Goal: Task Accomplishment & Management: Manage account settings

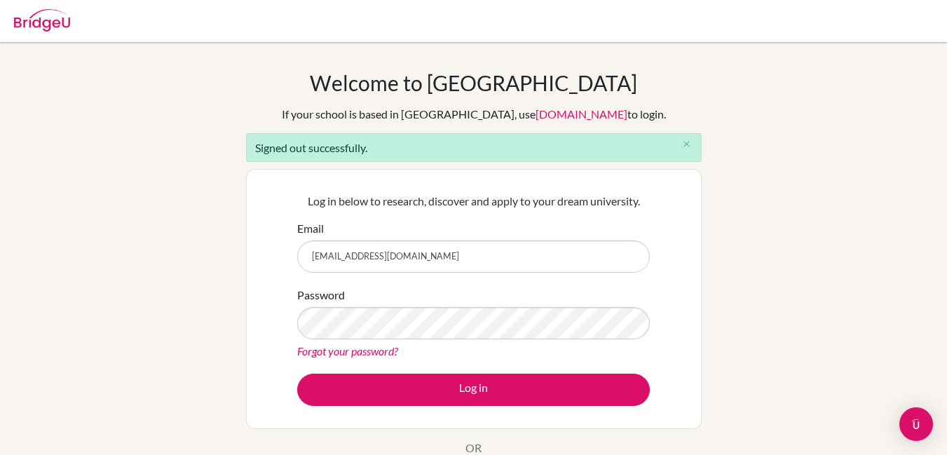
type input "[EMAIL_ADDRESS][DOMAIN_NAME]"
click at [348, 347] on link "Forgot your password?" at bounding box center [347, 350] width 101 height 13
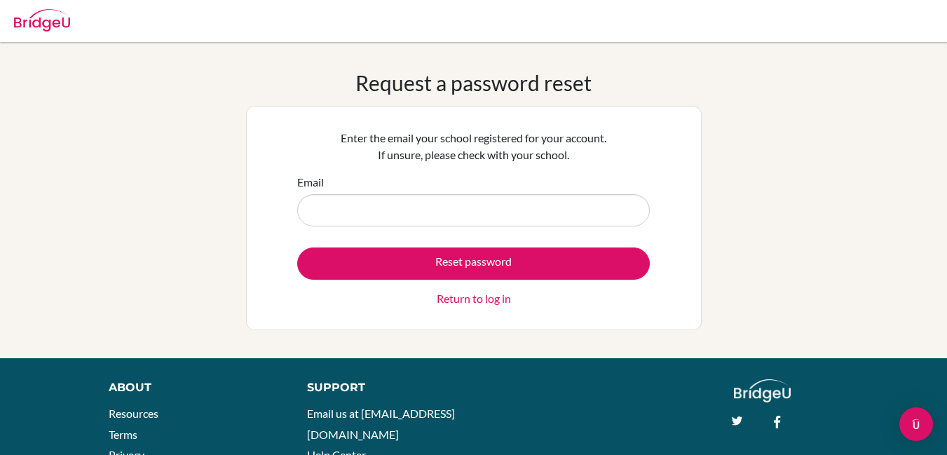
click at [477, 204] on input "Email" at bounding box center [473, 210] width 353 height 32
type input "[EMAIL_ADDRESS][DOMAIN_NAME]"
click at [297, 247] on button "Reset password" at bounding box center [473, 263] width 353 height 32
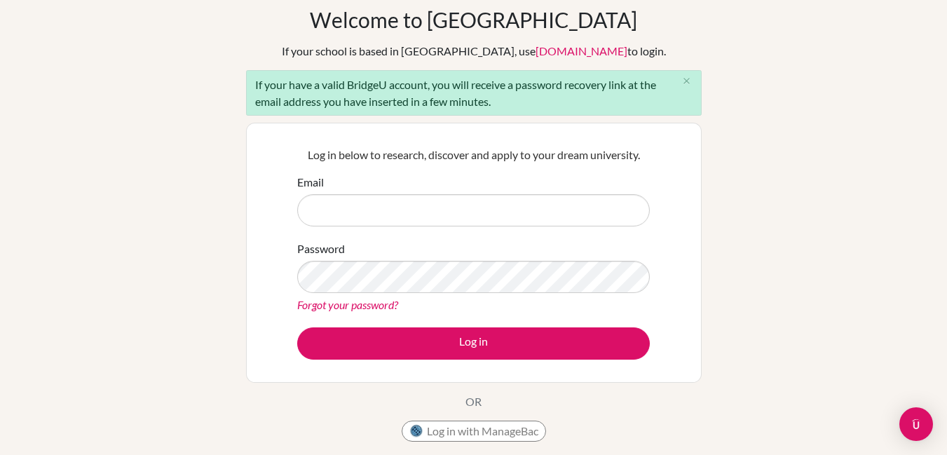
scroll to position [1, 0]
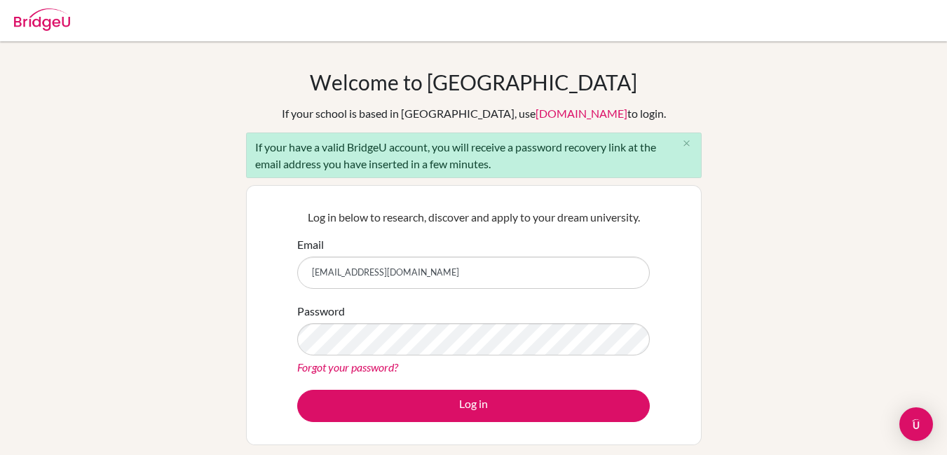
click at [469, 270] on input "022neb162@sxc.edu.np" at bounding box center [473, 273] width 353 height 32
click at [543, 183] on div "Welcome to BridgeU If your school is based in China, use app.bridge-u.com.cn to…" at bounding box center [474, 290] width 456 height 442
click at [500, 274] on input "022neb162@sxc.edu.np" at bounding box center [473, 273] width 353 height 32
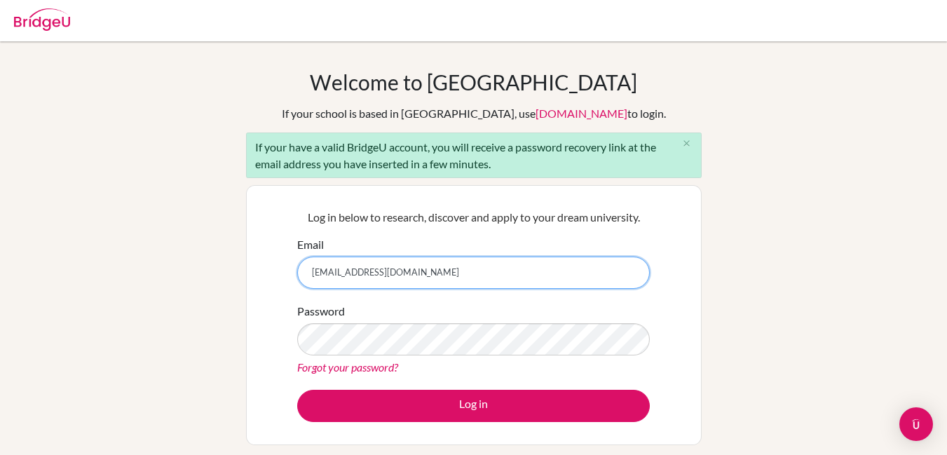
click at [500, 274] on input "022neb162@sxc.edu.np" at bounding box center [473, 273] width 353 height 32
type input "[EMAIL_ADDRESS][DOMAIN_NAME]"
click at [297, 390] on button "Log in" at bounding box center [473, 406] width 353 height 32
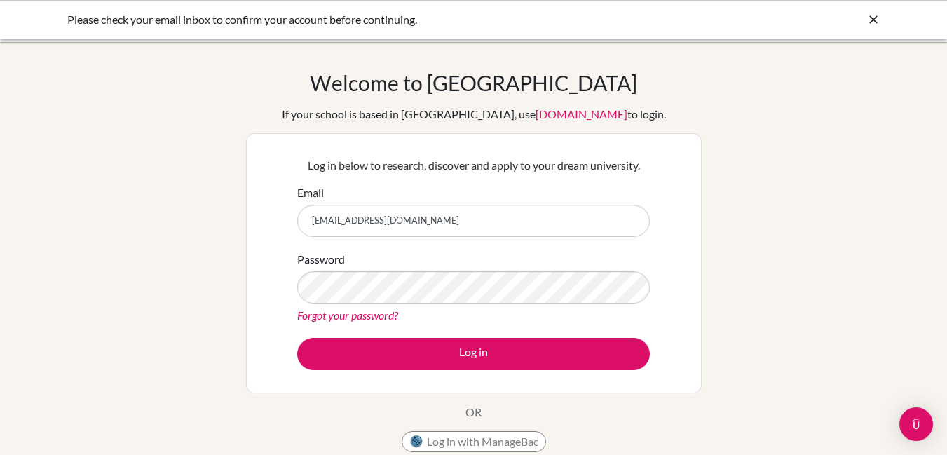
scroll to position [100, 0]
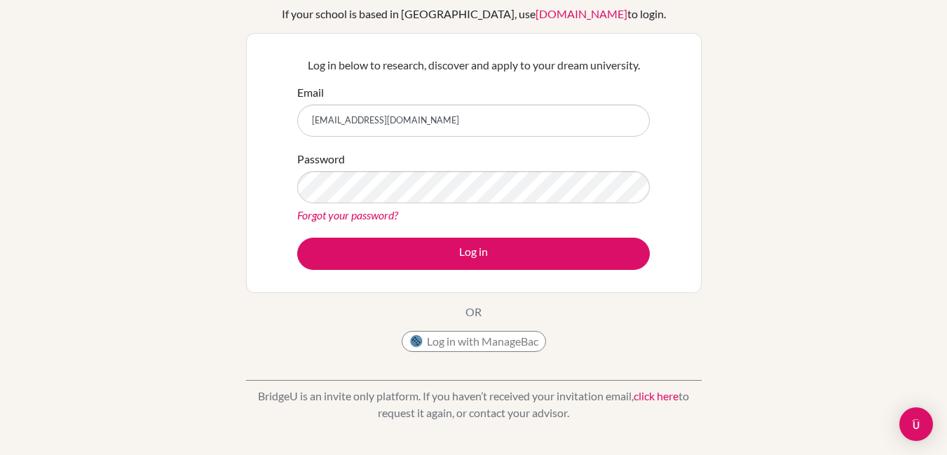
click at [381, 222] on div "Forgot your password?" at bounding box center [473, 215] width 353 height 17
click at [383, 215] on link "Forgot your password?" at bounding box center [347, 214] width 101 height 13
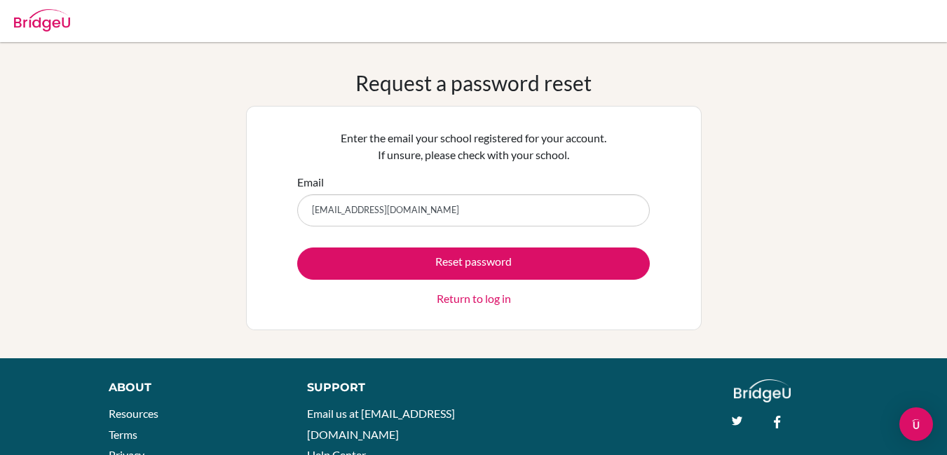
click at [470, 215] on input "022neb162@sxc.edu.np" at bounding box center [473, 210] width 353 height 32
click at [470, 215] on input "[EMAIL_ADDRESS][DOMAIN_NAME]" at bounding box center [473, 210] width 353 height 32
click at [470, 215] on input "022neb162@sxc.edu.np" at bounding box center [473, 210] width 353 height 32
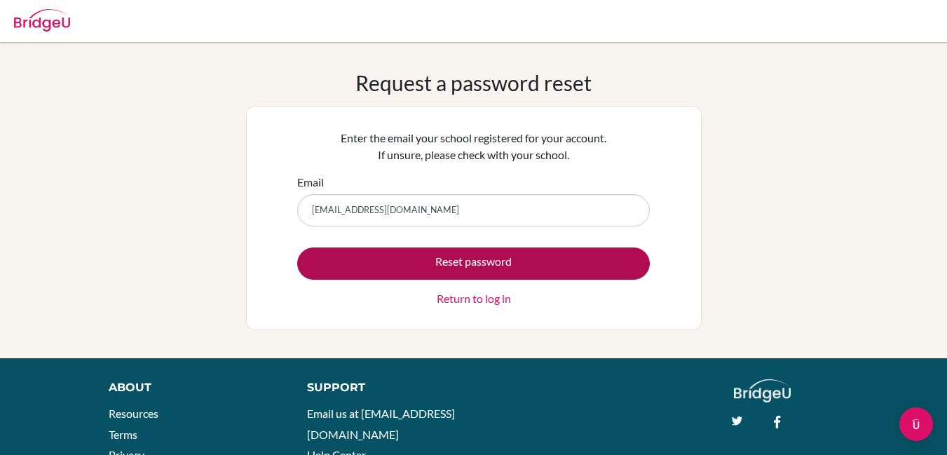
type input "[EMAIL_ADDRESS][DOMAIN_NAME]"
click at [505, 278] on button "Reset password" at bounding box center [473, 263] width 353 height 32
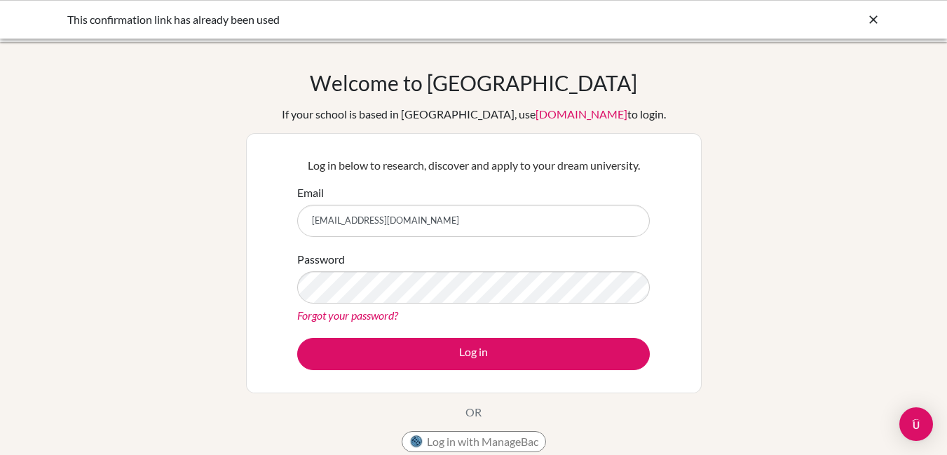
click at [469, 205] on input "022neb162@sxc.edu.np" at bounding box center [473, 221] width 353 height 32
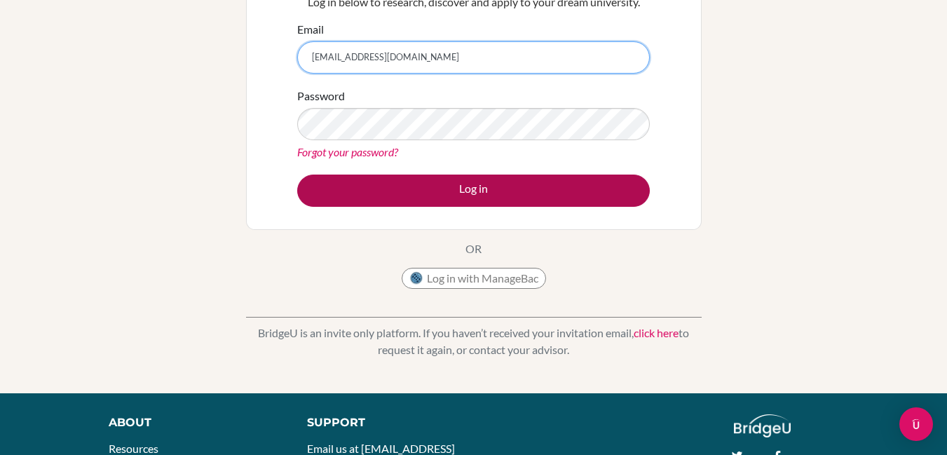
scroll to position [168, 0]
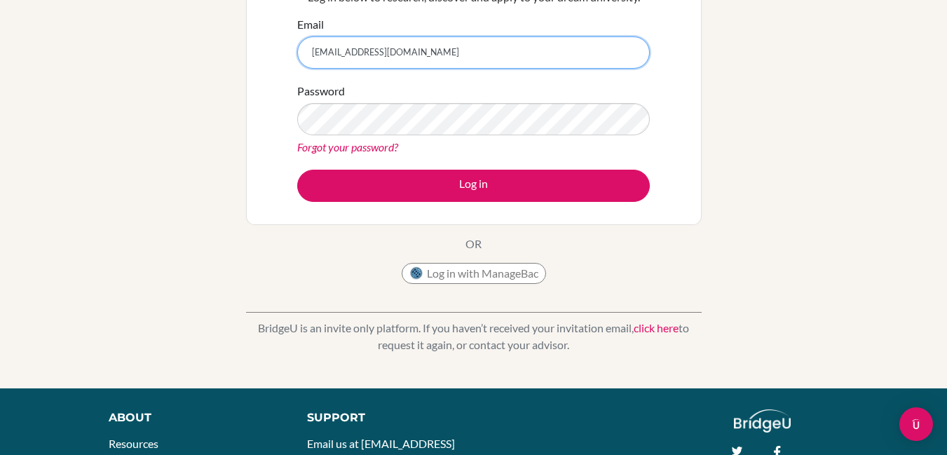
click at [459, 59] on input "[EMAIL_ADDRESS][DOMAIN_NAME]" at bounding box center [473, 52] width 353 height 32
click at [459, 59] on input "022neb162@sxc.edu.np" at bounding box center [473, 52] width 353 height 32
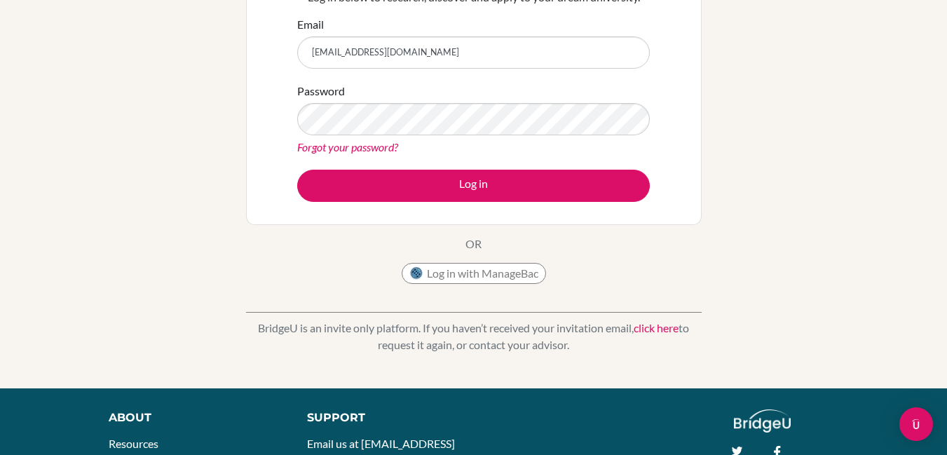
click at [339, 52] on input "mandeepsapkota13@gmail.com" at bounding box center [473, 52] width 353 height 32
type input "[EMAIL_ADDRESS][DOMAIN_NAME]"
click at [254, 157] on div "Log in below to research, discover and apply to your dream university. Email ma…" at bounding box center [474, 95] width 456 height 260
click at [383, 149] on link "Forgot your password?" at bounding box center [347, 146] width 101 height 13
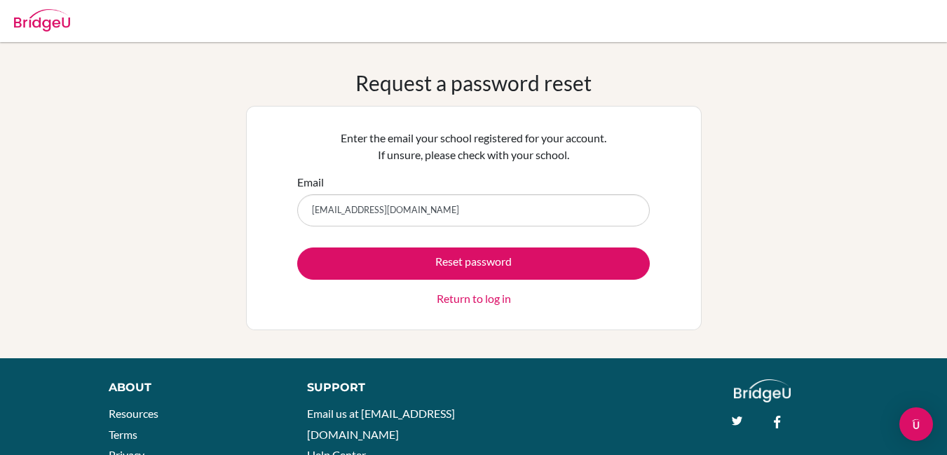
click at [341, 212] on input "[EMAIL_ADDRESS][DOMAIN_NAME]" at bounding box center [473, 210] width 353 height 32
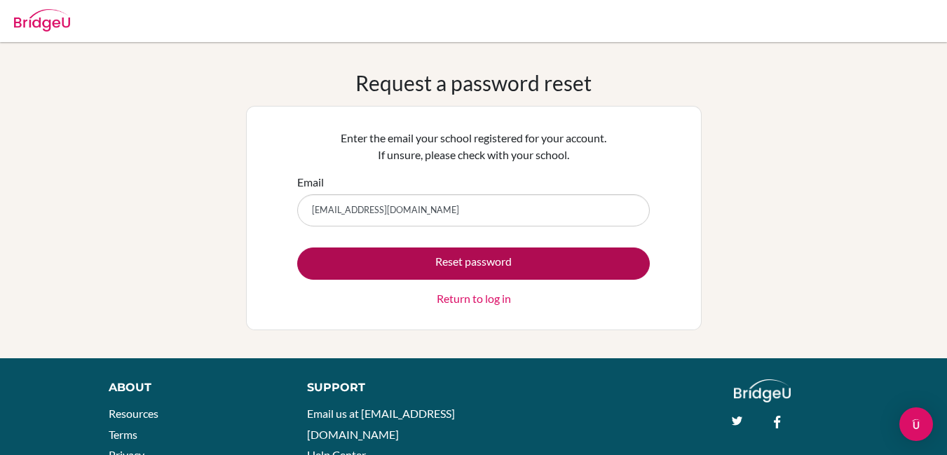
type input "[EMAIL_ADDRESS][DOMAIN_NAME]"
click at [425, 258] on button "Reset password" at bounding box center [473, 263] width 353 height 32
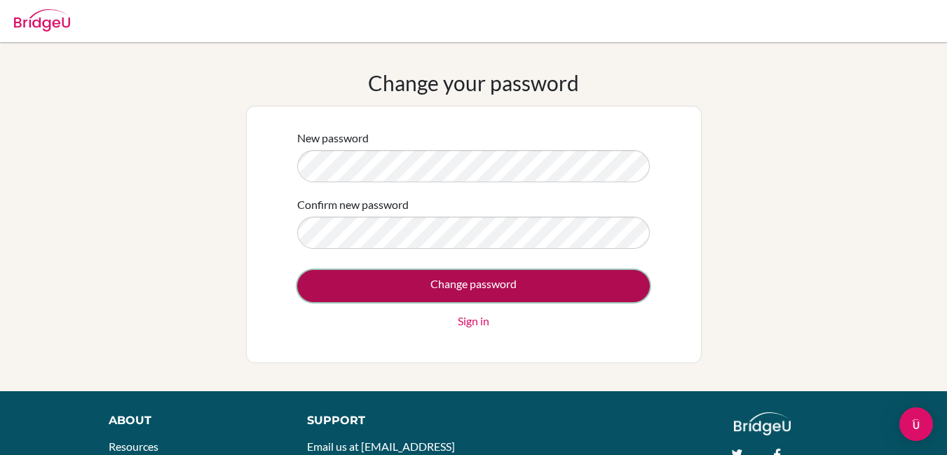
click at [414, 279] on input "Change password" at bounding box center [473, 286] width 353 height 32
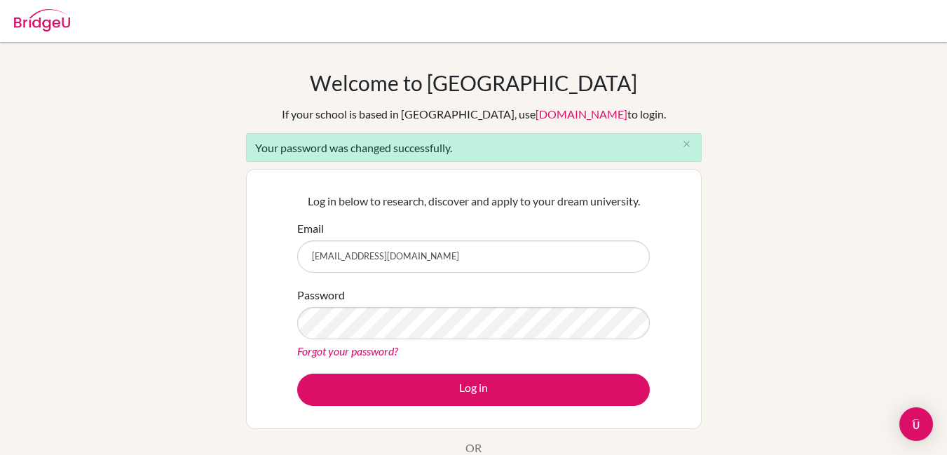
click at [511, 266] on input "[EMAIL_ADDRESS][DOMAIN_NAME]" at bounding box center [473, 256] width 353 height 32
click at [364, 207] on p "Log in below to research, discover and apply to your dream university." at bounding box center [473, 201] width 353 height 17
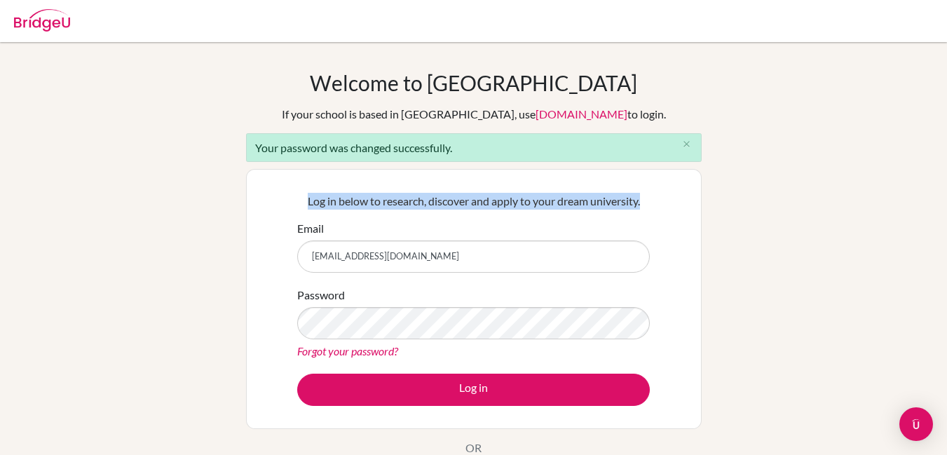
click at [364, 207] on p "Log in below to research, discover and apply to your dream university." at bounding box center [473, 201] width 353 height 17
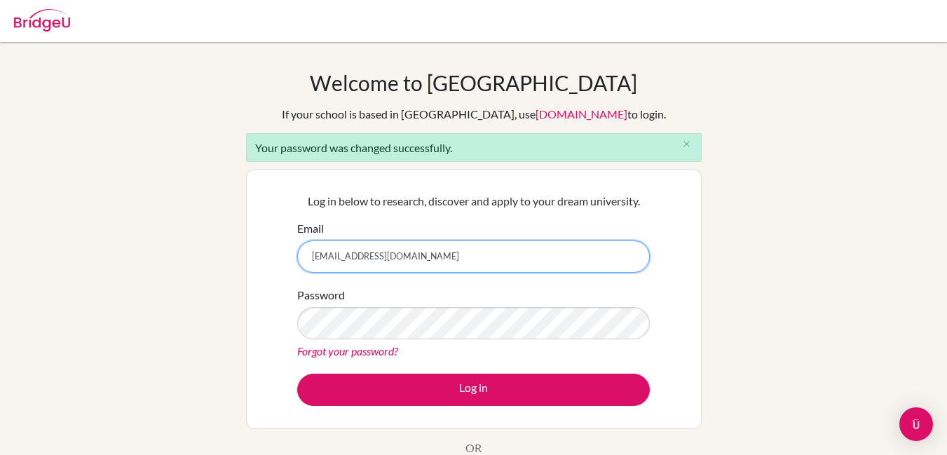
click at [442, 264] on input "022neb162@sxc.edu.np" at bounding box center [473, 256] width 353 height 32
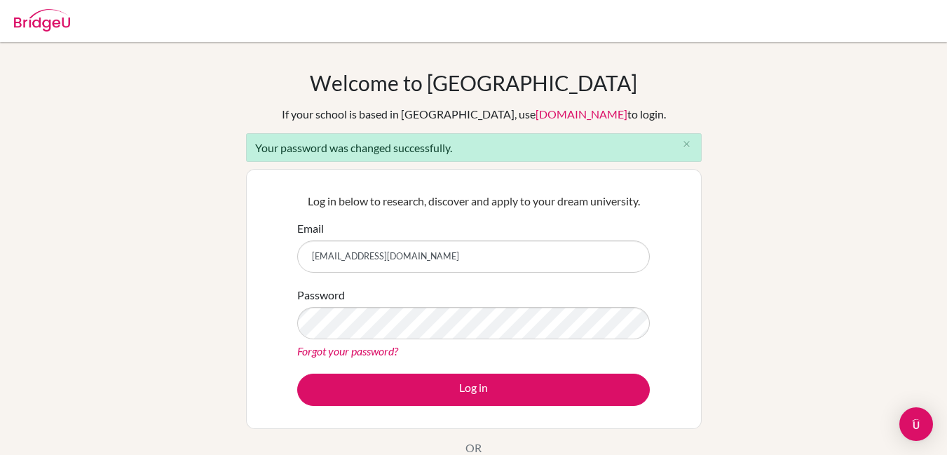
click at [343, 256] on input "mandeepsapkota13@gmail.com" at bounding box center [473, 256] width 353 height 32
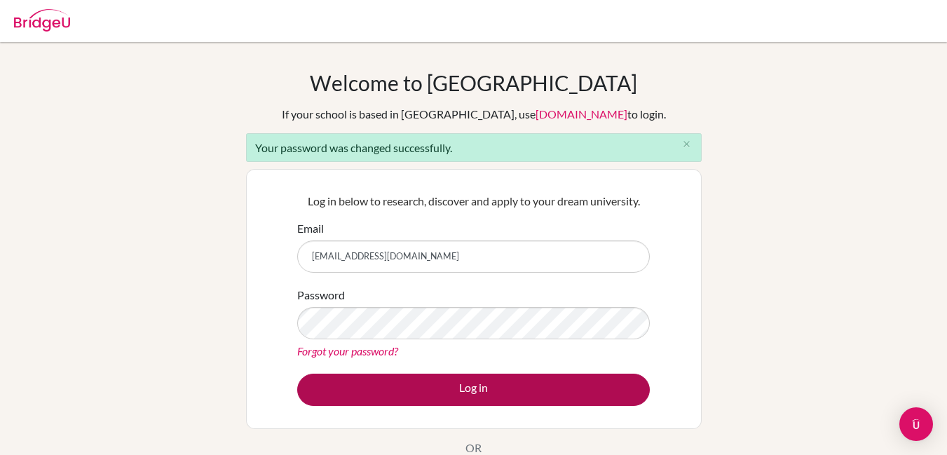
type input "[EMAIL_ADDRESS][DOMAIN_NAME]"
click at [402, 389] on button "Log in" at bounding box center [473, 390] width 353 height 32
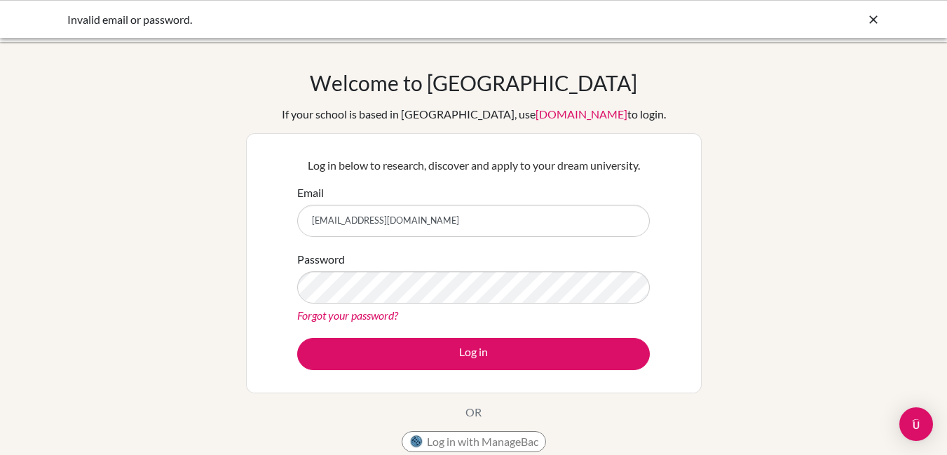
click at [486, 218] on input "[EMAIL_ADDRESS][DOMAIN_NAME]" at bounding box center [473, 221] width 353 height 32
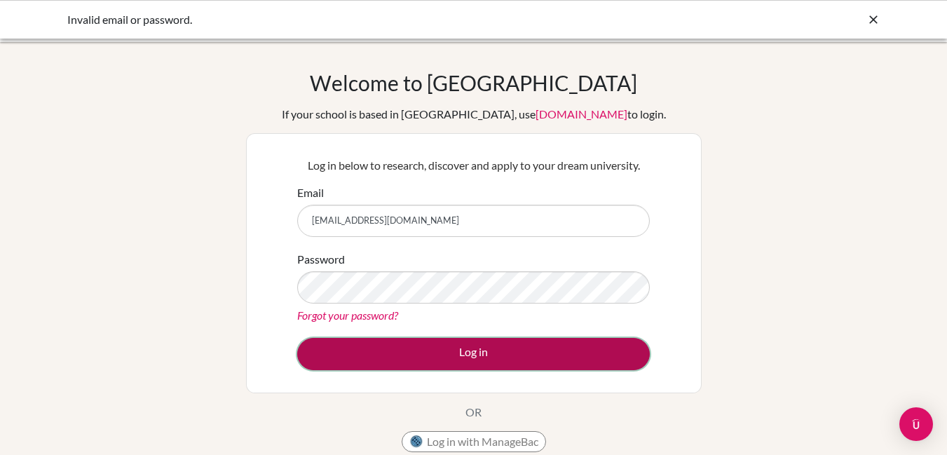
click at [381, 356] on button "Log in" at bounding box center [473, 354] width 353 height 32
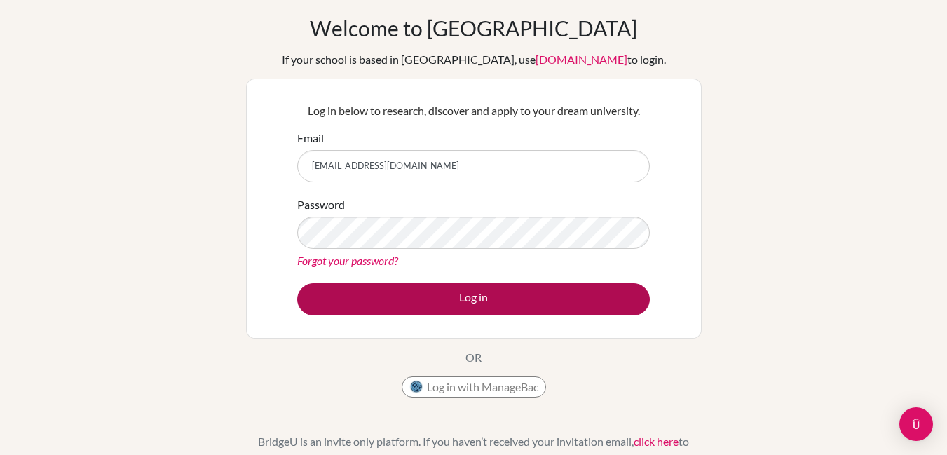
scroll to position [84, 0]
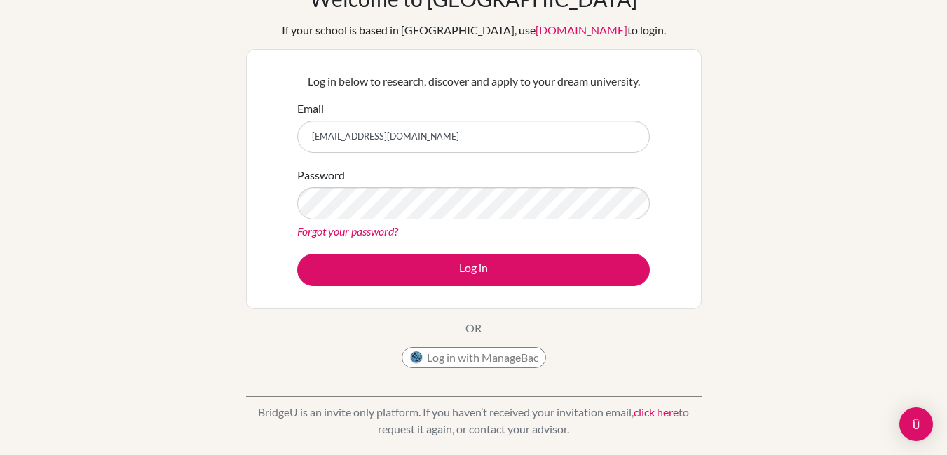
click at [374, 232] on link "Forgot your password?" at bounding box center [347, 230] width 101 height 13
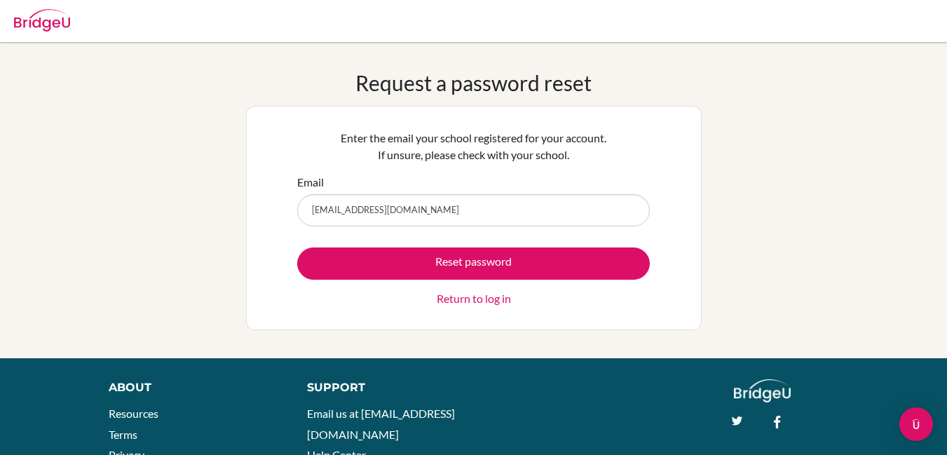
click at [343, 210] on input "[EMAIL_ADDRESS][DOMAIN_NAME]" at bounding box center [473, 210] width 353 height 32
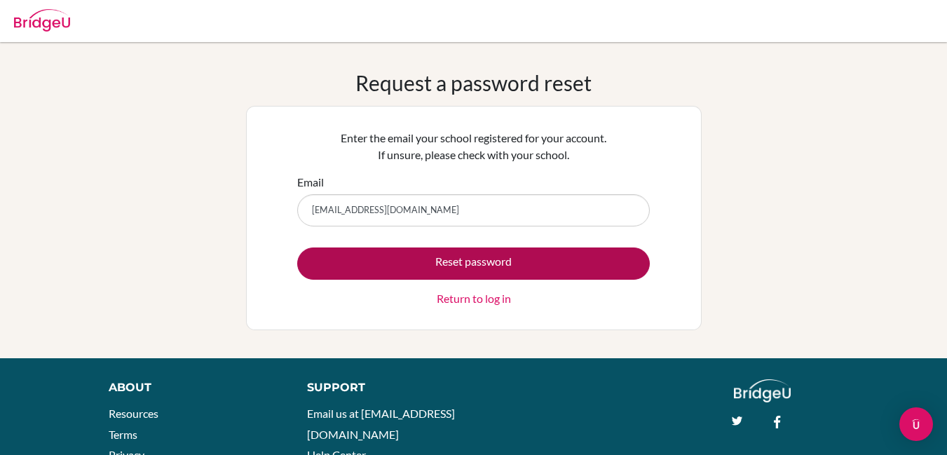
type input "[EMAIL_ADDRESS][DOMAIN_NAME]"
click at [519, 271] on button "Reset password" at bounding box center [473, 263] width 353 height 32
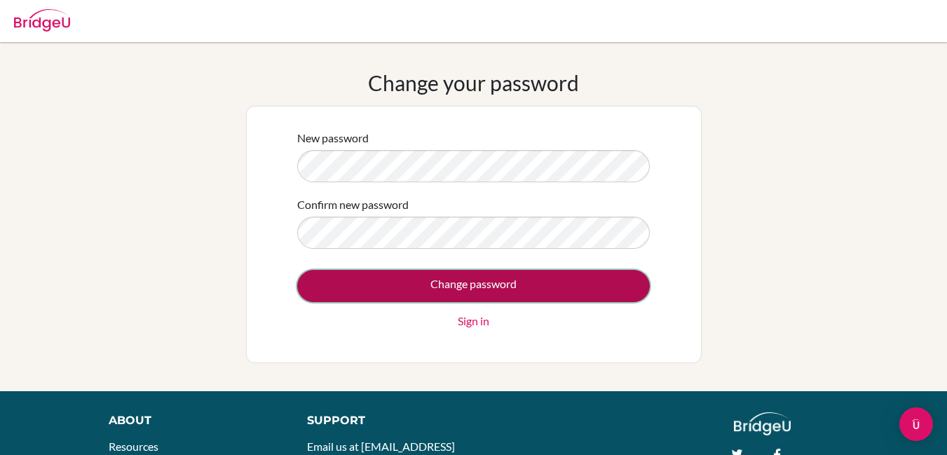
click at [484, 294] on input "Change password" at bounding box center [473, 286] width 353 height 32
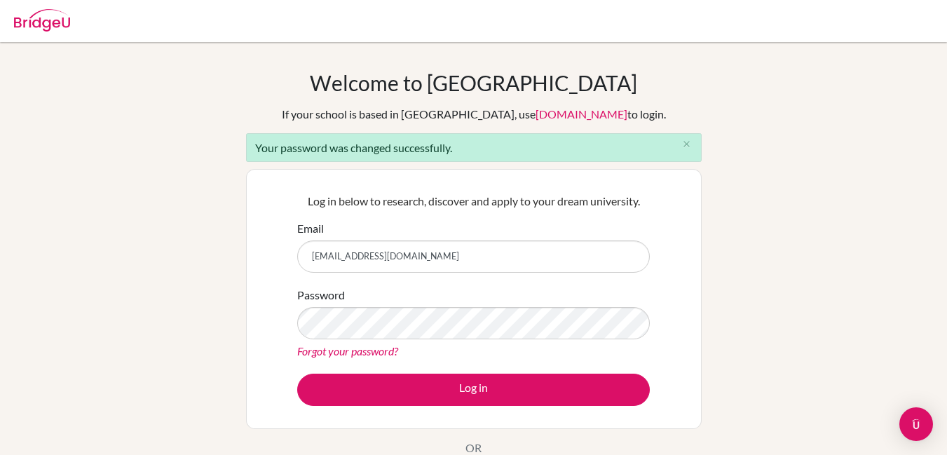
click at [470, 262] on input "[EMAIL_ADDRESS][DOMAIN_NAME]" at bounding box center [473, 256] width 353 height 32
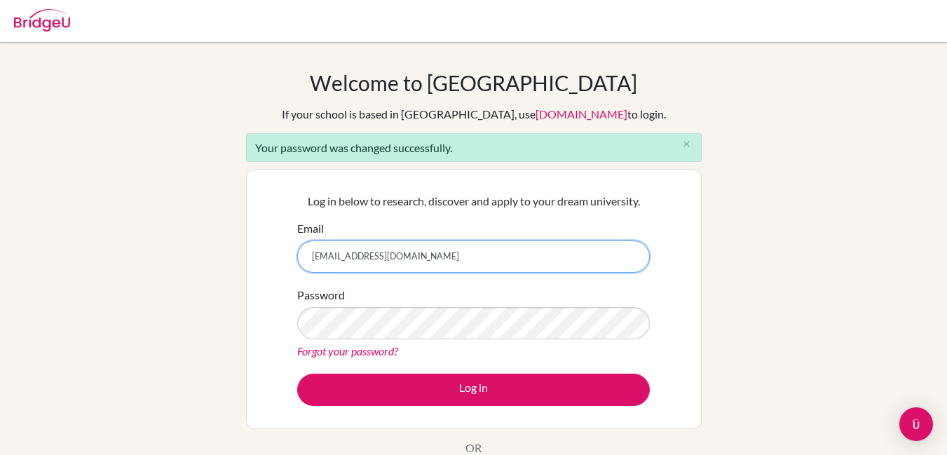
type input "[EMAIL_ADDRESS][DOMAIN_NAME]"
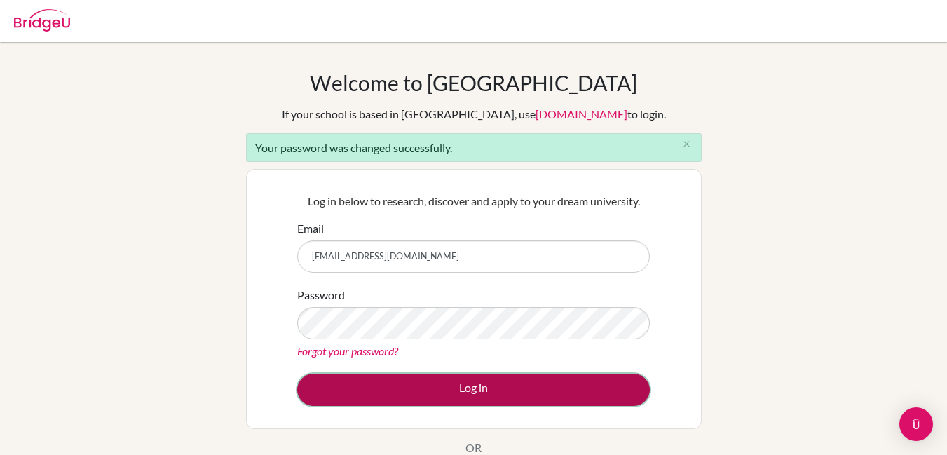
click at [481, 388] on button "Log in" at bounding box center [473, 390] width 353 height 32
